Goal: Find specific page/section: Find specific page/section

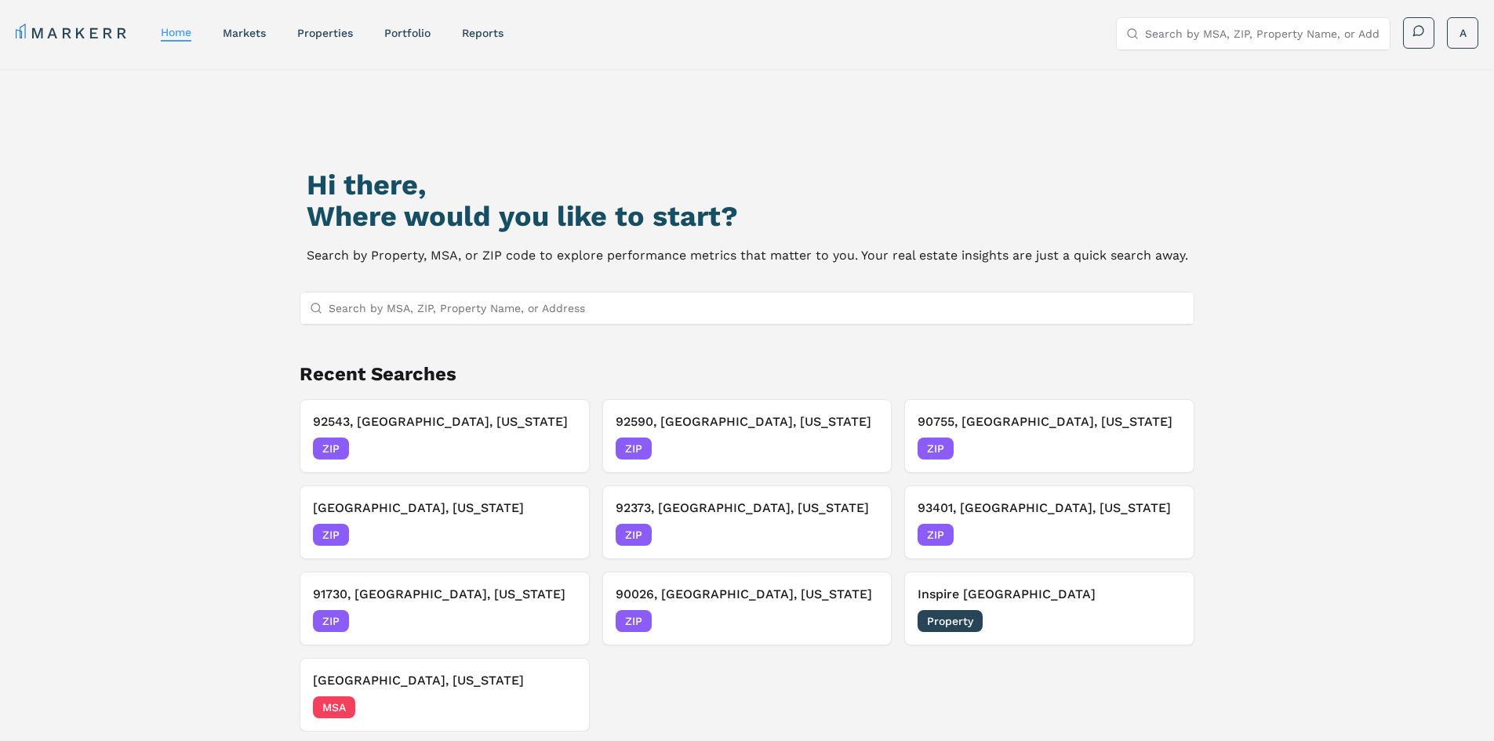
click at [528, 313] on input "Search by MSA, ZIP, Property Name, or Address" at bounding box center [757, 308] width 857 height 31
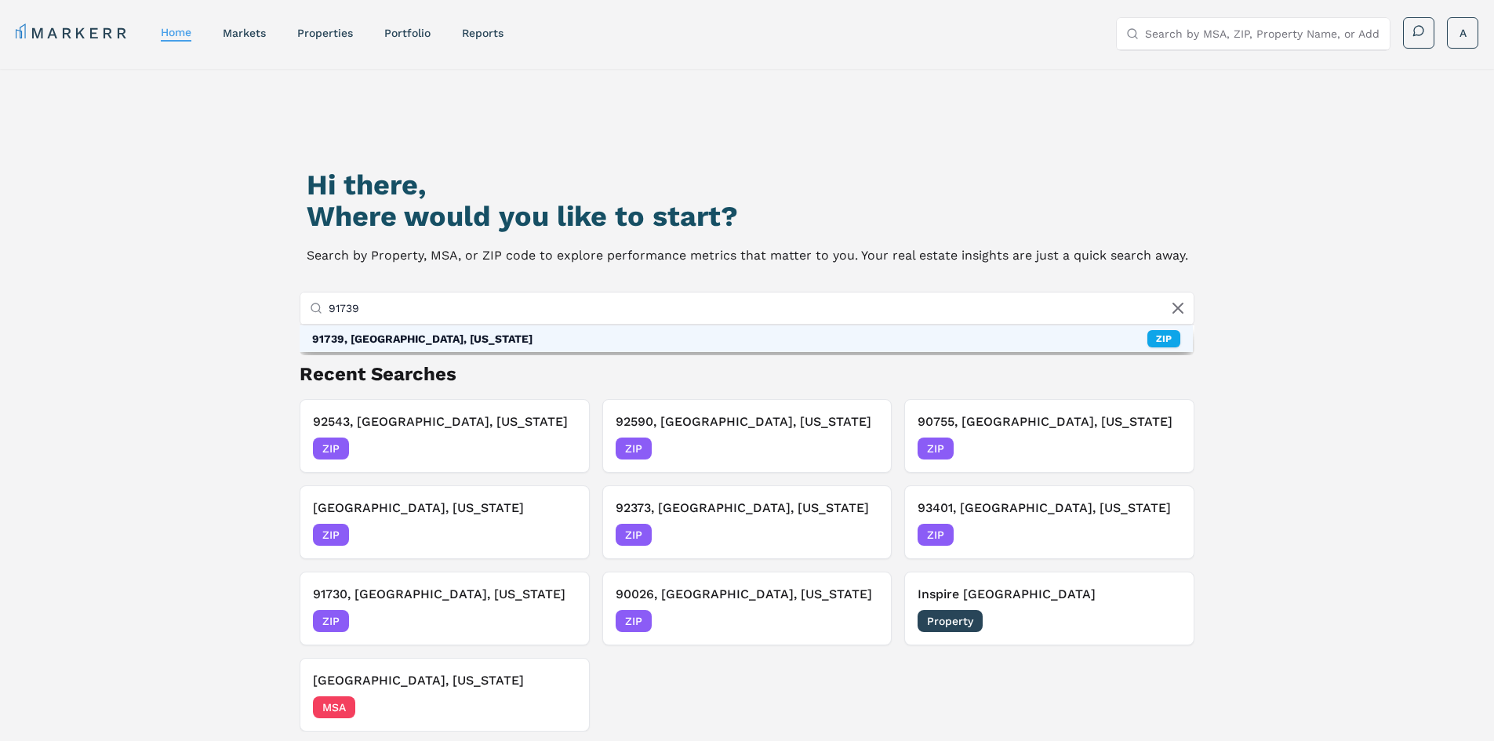
type input "91739"
click at [533, 338] on div "91739, [GEOGRAPHIC_DATA], [US_STATE] ZIP" at bounding box center [747, 339] width 894 height 27
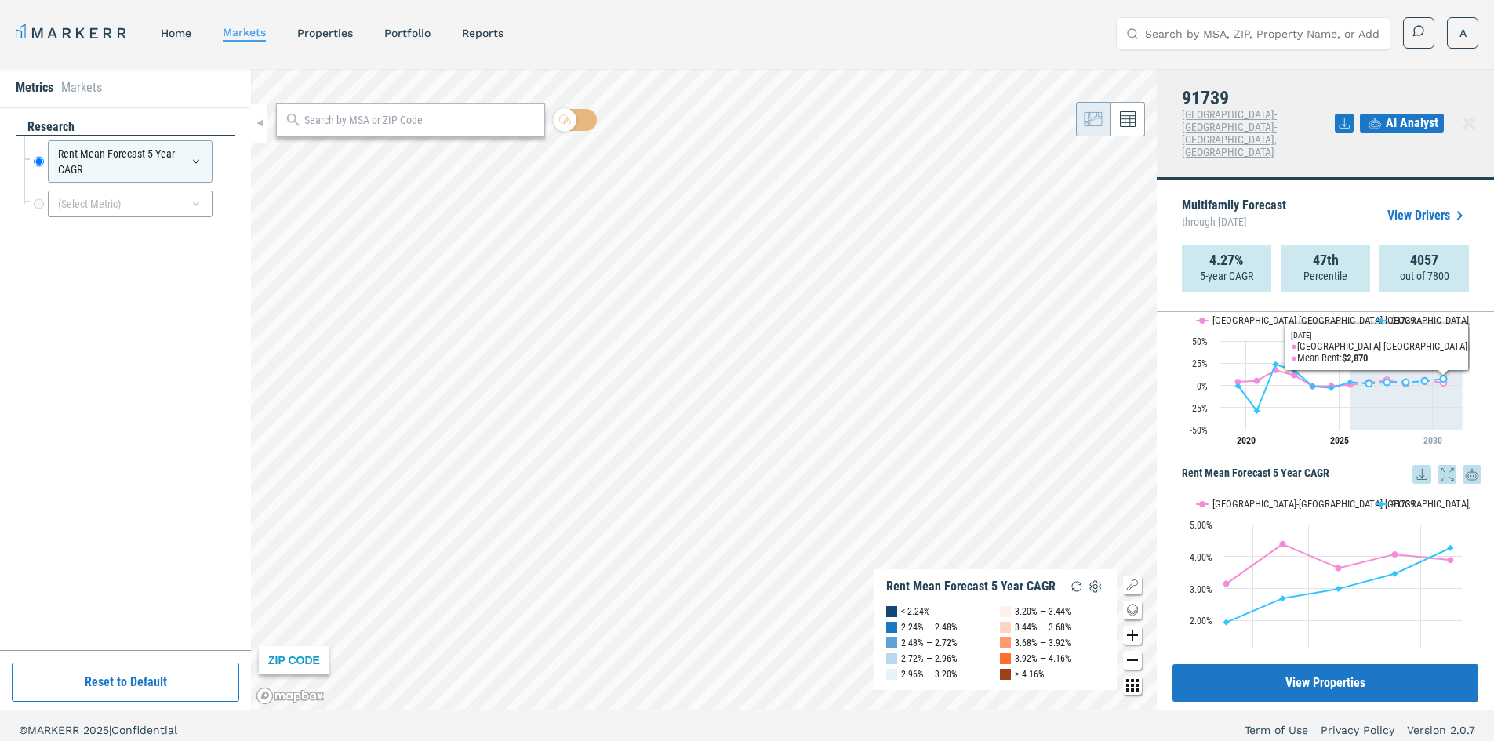
scroll to position [77, 0]
